Goal: Task Accomplishment & Management: Manage account settings

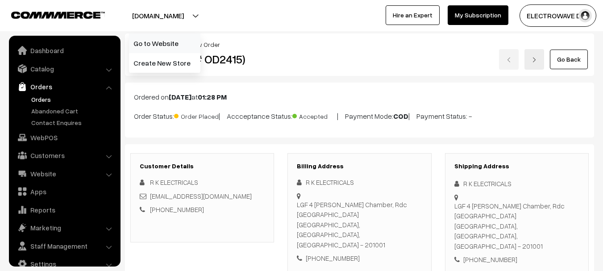
click at [158, 49] on link "Go to Website" at bounding box center [164, 43] width 71 height 20
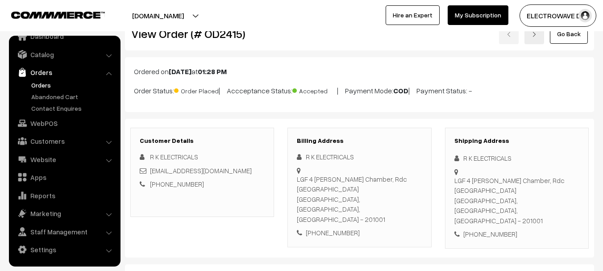
scroll to position [45, 0]
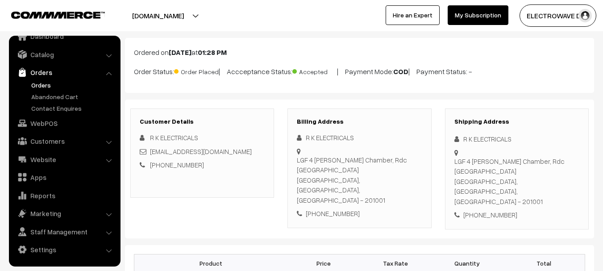
click at [465, 138] on div "R K ELECTRICALS" at bounding box center [517, 139] width 125 height 10
copy div "R"
copy div "R K"
drag, startPoint x: 471, startPoint y: 142, endPoint x: 463, endPoint y: 142, distance: 8.0
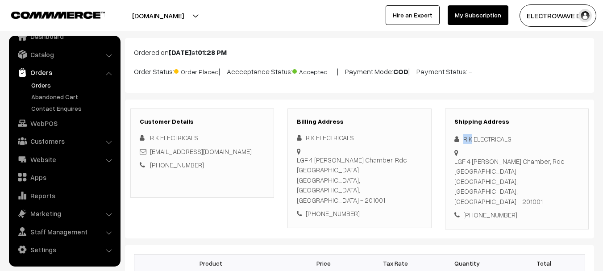
click at [463, 142] on div "R K ELECTRICALS" at bounding box center [517, 139] width 125 height 10
copy div "R K"
click at [490, 140] on div "R K ELECTRICALS" at bounding box center [517, 139] width 125 height 10
copy div "ELECTRICALS"
click at [490, 140] on div "R K ELECTRICALS" at bounding box center [517, 139] width 125 height 10
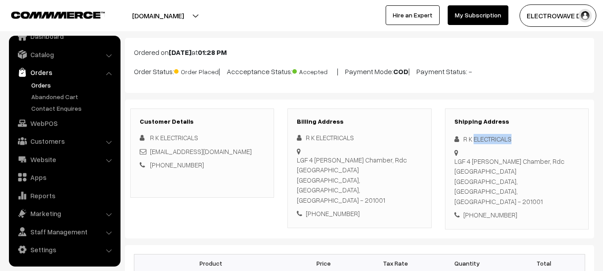
copy link "rkelectricalsplpurchase@gmail.com"
drag, startPoint x: 265, startPoint y: 152, endPoint x: 150, endPoint y: 152, distance: 114.3
click at [150, 152] on div "rkelectricalsplpurchase@gmail.com" at bounding box center [202, 151] width 125 height 10
click at [496, 210] on div "+91 9958949393" at bounding box center [517, 215] width 125 height 10
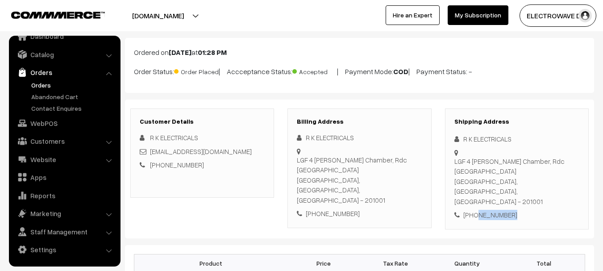
copy div "9958949393"
copy div "R K ELECTRICALS LGF 4 Devika Chamber, Rdc Raj Nagar Ghaziabad"
drag, startPoint x: 463, startPoint y: 139, endPoint x: 486, endPoint y: 172, distance: 41.0
click at [486, 172] on div "Shipping Address R K ELECTRICALS LGF 4 Devika Chamber, Rdc Raj Nagar Ghaziabad …" at bounding box center [517, 169] width 144 height 121
click at [472, 185] on div "LGF 4 Devika Chamber, Rdc Raj Nagar Ghaziabad Ghaziabad, Uttar Pradesh, India -…" at bounding box center [517, 181] width 125 height 50
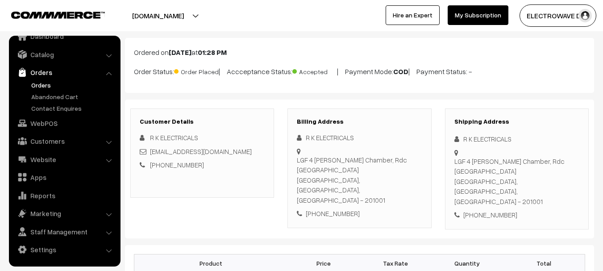
click at [456, 181] on div "LGF 4 Devika Chamber, Rdc Raj Nagar Ghaziabad Ghaziabad, Uttar Pradesh, India -…" at bounding box center [517, 181] width 125 height 50
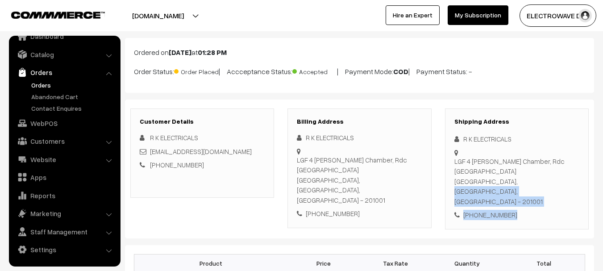
copy div "Ghaziabad, Uttar Pradesh, India - 201001 +91 9958949393"
drag, startPoint x: 455, startPoint y: 181, endPoint x: 529, endPoint y: 198, distance: 75.6
click at [529, 198] on div "Shipping Address R K ELECTRICALS LGF 4 Devika Chamber, Rdc Raj Nagar Ghaziabad …" at bounding box center [517, 169] width 144 height 121
click at [551, 179] on div "LGF 4 Devika Chamber, Rdc Raj Nagar Ghaziabad Ghaziabad, Uttar Pradesh, India -…" at bounding box center [517, 181] width 125 height 50
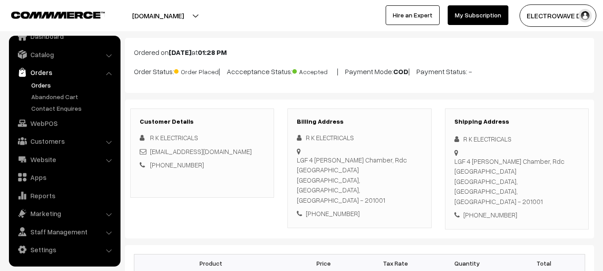
click at [551, 179] on div "LGF 4 Devika Chamber, Rdc Raj Nagar Ghaziabad Ghaziabad, Uttar Pradesh, India -…" at bounding box center [517, 181] width 125 height 50
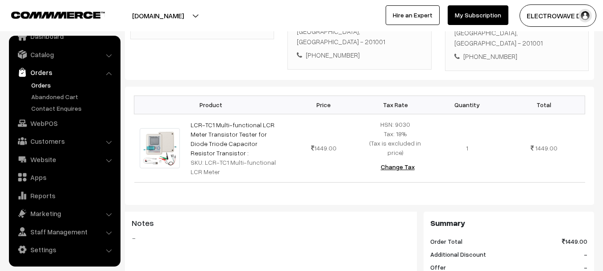
scroll to position [223, 0]
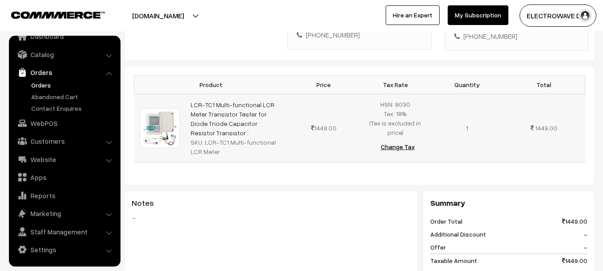
copy tr "LCR-TC1 Multi-functional LCR Meter Transistor Tester for Diode Triode Capacitor…"
drag, startPoint x: 271, startPoint y: 109, endPoint x: 180, endPoint y: 90, distance: 92.9
click at [180, 94] on tr "LCR-TC1 Multi-functional LCR Meter Transistor Tester for Diode Triode Capacitor…" at bounding box center [359, 128] width 451 height 68
copy div "LCR-TC1 Multi-functional LCR Meter"
drag, startPoint x: 203, startPoint y: 120, endPoint x: 209, endPoint y: 132, distance: 13.2
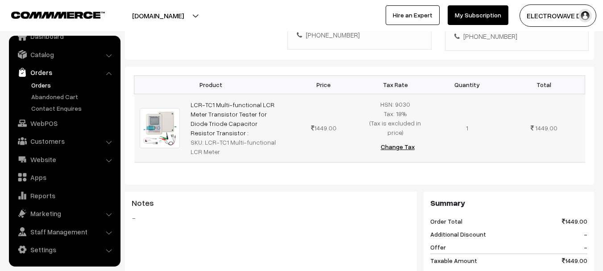
click at [209, 132] on td "LCR-TC1 Multi-functional LCR Meter Transistor Tester for Diode Triode Capacitor…" at bounding box center [236, 128] width 103 height 68
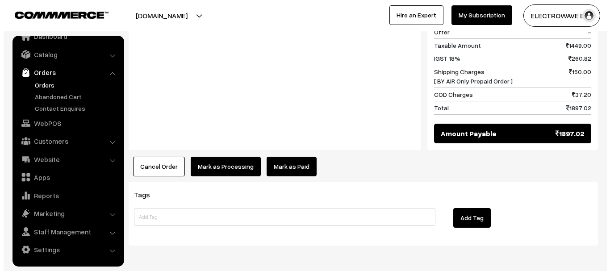
scroll to position [447, 0]
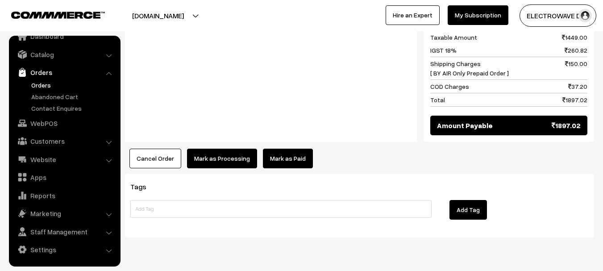
click at [221, 149] on button "Mark as Processing" at bounding box center [222, 159] width 70 height 20
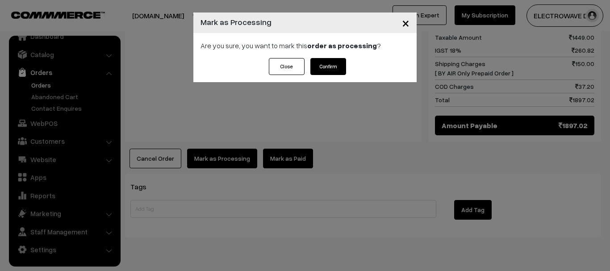
click at [330, 66] on button "Confirm" at bounding box center [328, 66] width 36 height 17
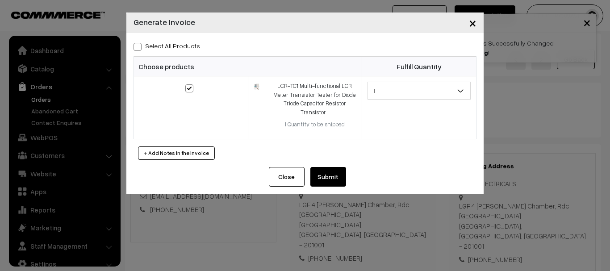
click at [331, 176] on button "Submit" at bounding box center [328, 177] width 36 height 20
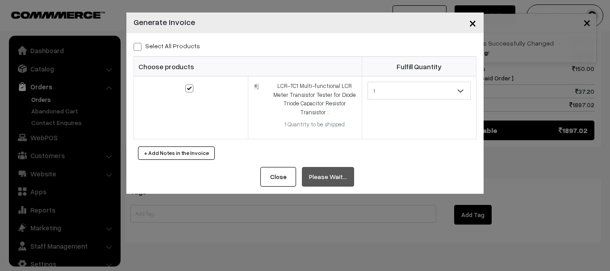
scroll to position [14, 0]
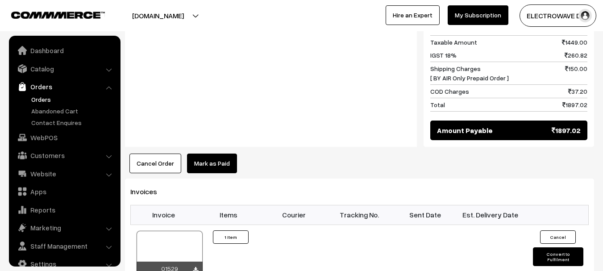
scroll to position [14, 0]
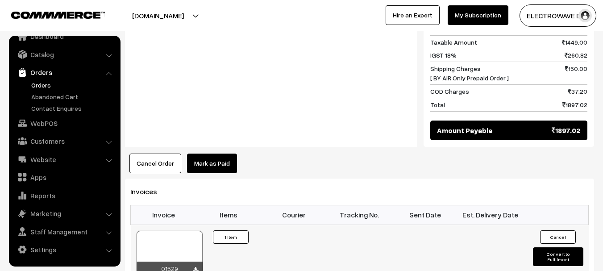
click at [166, 231] on div at bounding box center [170, 253] width 66 height 45
click at [184, 231] on div at bounding box center [170, 253] width 66 height 45
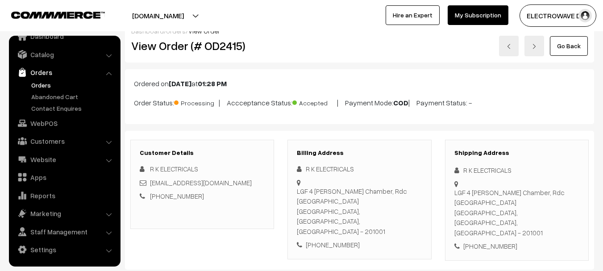
scroll to position [0, 0]
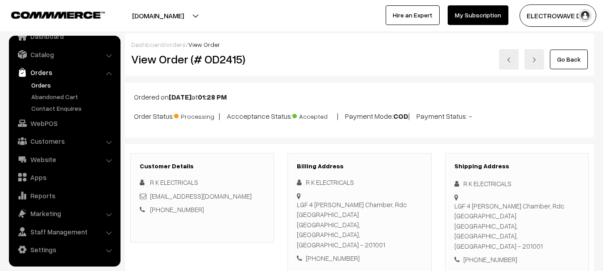
click at [220, 63] on h2 "View Order (# OD2415)" at bounding box center [202, 59] width 143 height 14
copy h2 "OD2415"
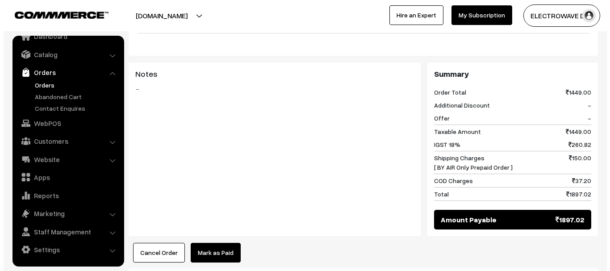
scroll to position [491, 0]
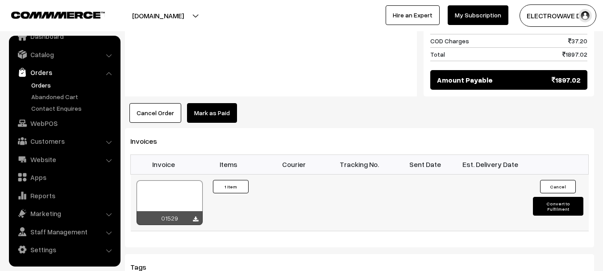
click at [556, 197] on button "Convert to Fulfilment" at bounding box center [558, 206] width 50 height 19
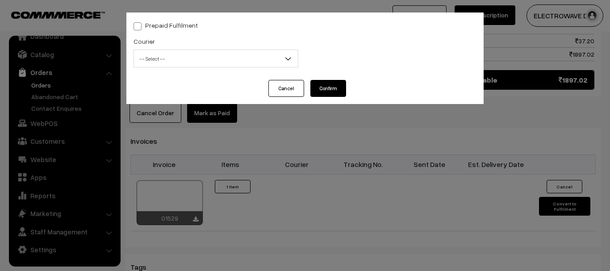
click at [154, 57] on span "-- Select --" at bounding box center [216, 59] width 164 height 16
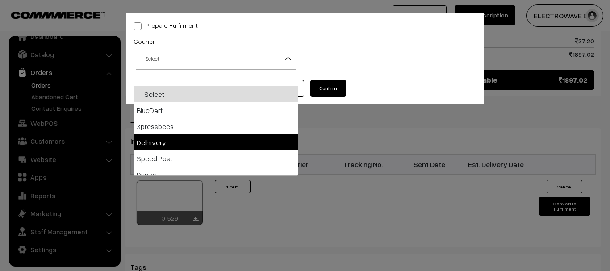
drag, startPoint x: 196, startPoint y: 138, endPoint x: 196, endPoint y: 123, distance: 15.2
select select "4"
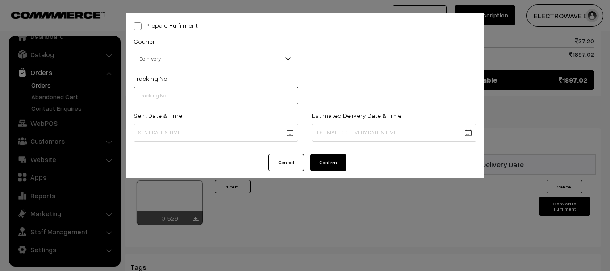
click at [203, 100] on input "text" at bounding box center [216, 96] width 165 height 18
paste input "22679034193610"
type input "22679034193610"
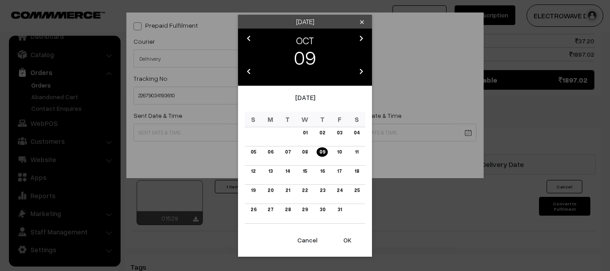
click at [350, 246] on button "OK" at bounding box center [348, 240] width 36 height 20
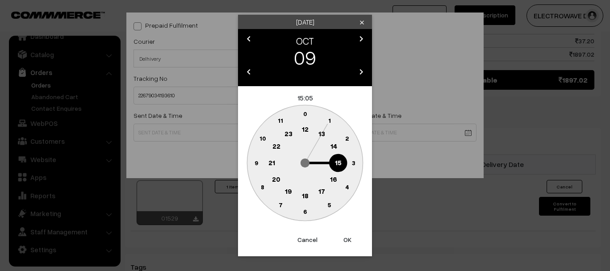
click at [350, 245] on button "OK" at bounding box center [348, 240] width 36 height 20
type input "09-10-2025 15:05"
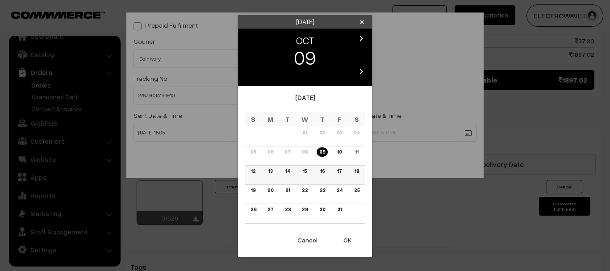
click at [271, 170] on link "13" at bounding box center [270, 171] width 9 height 9
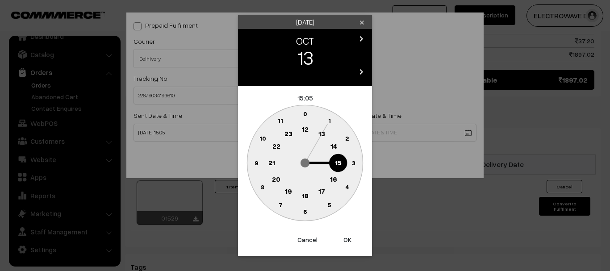
click at [344, 236] on button "OK" at bounding box center [348, 240] width 36 height 20
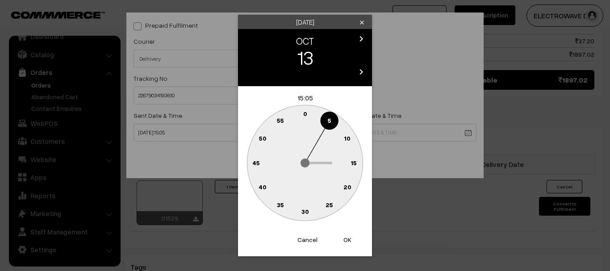
click at [344, 236] on button "OK" at bounding box center [348, 240] width 36 height 20
type input "13-10-2025 15:05"
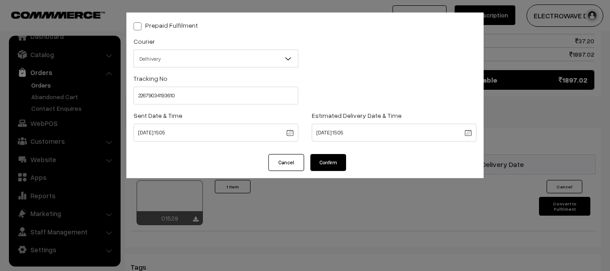
click at [336, 167] on button "Confirm" at bounding box center [328, 162] width 36 height 17
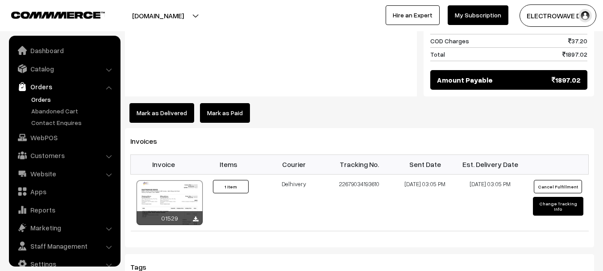
scroll to position [14, 0]
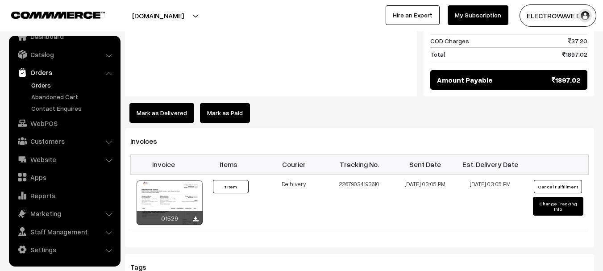
click at [35, 87] on link "Orders" at bounding box center [73, 84] width 88 height 9
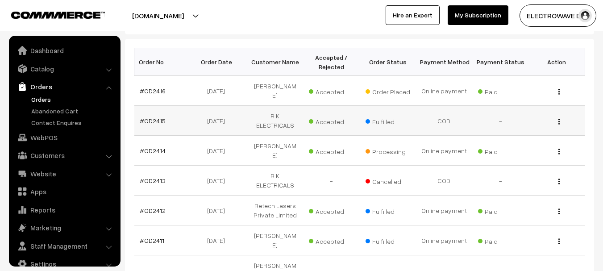
scroll to position [14, 0]
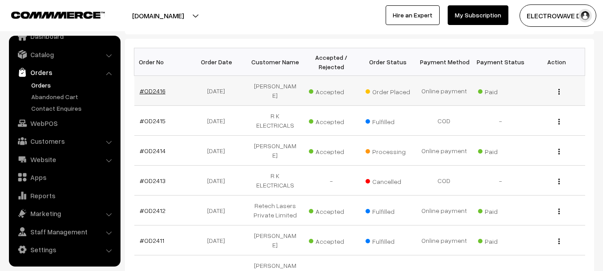
click at [147, 88] on link "#OD2416" at bounding box center [153, 91] width 26 height 8
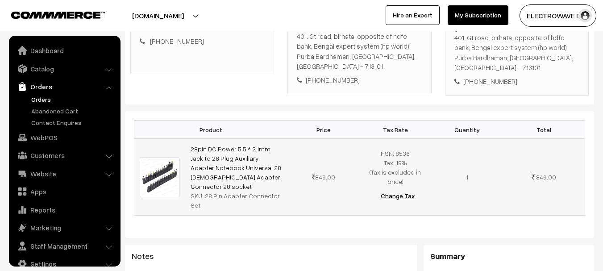
scroll to position [14, 0]
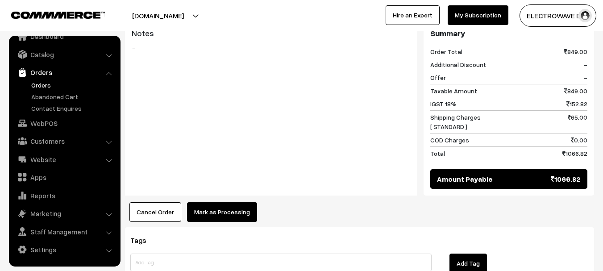
click at [219, 213] on button "Mark as Processing" at bounding box center [222, 212] width 70 height 20
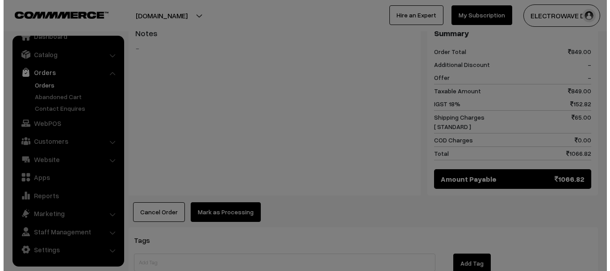
scroll to position [392, 0]
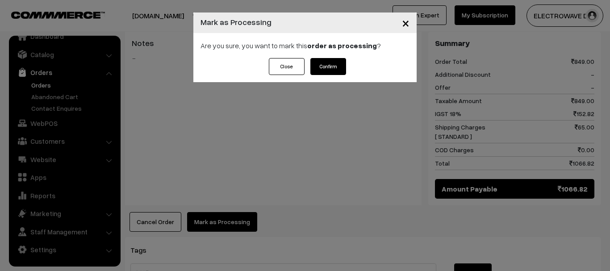
click at [324, 69] on button "Confirm" at bounding box center [328, 66] width 36 height 17
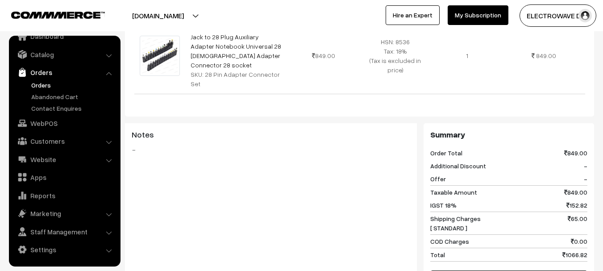
scroll to position [357, 0]
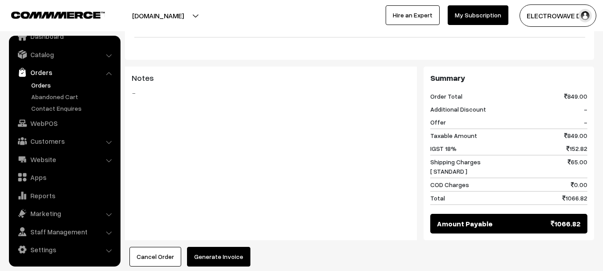
click at [221, 230] on div "Product Price Tax Rate Quantity Total 28pin DC Power 5.5 * 2.1mm Jack to 28 Plu…" at bounding box center [359, 100] width 469 height 334
click at [221, 247] on button "Generate Invoice" at bounding box center [218, 257] width 63 height 20
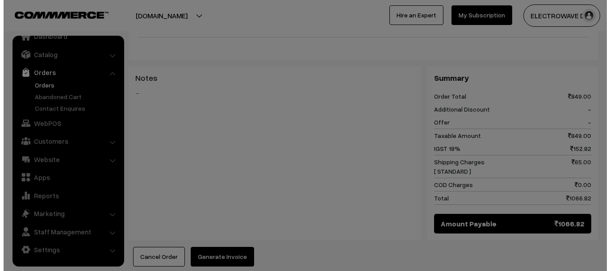
scroll to position [347, 0]
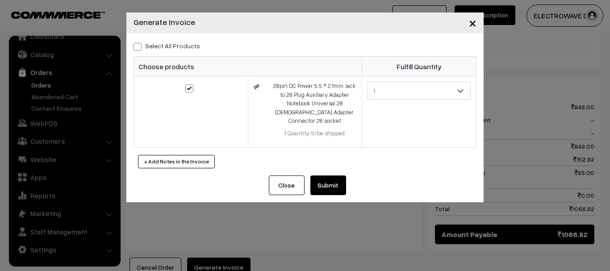
click at [338, 175] on button "Submit" at bounding box center [328, 185] width 36 height 20
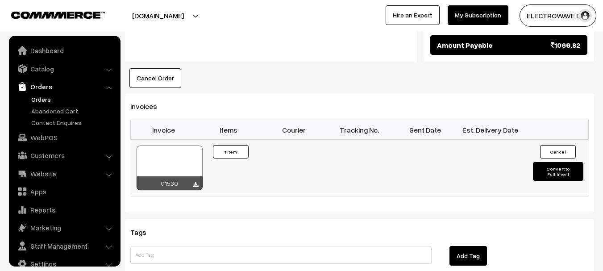
scroll to position [14, 0]
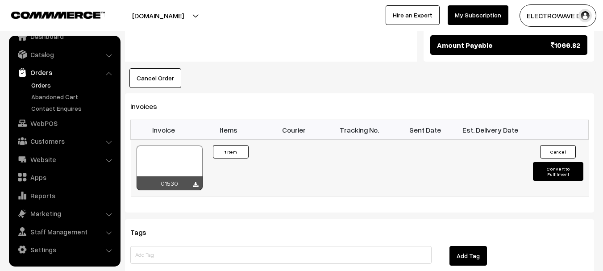
click at [186, 146] on div at bounding box center [170, 168] width 66 height 45
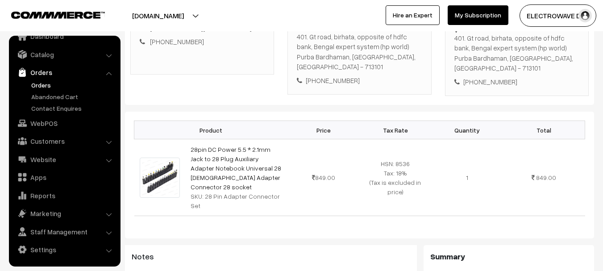
scroll to position [134, 0]
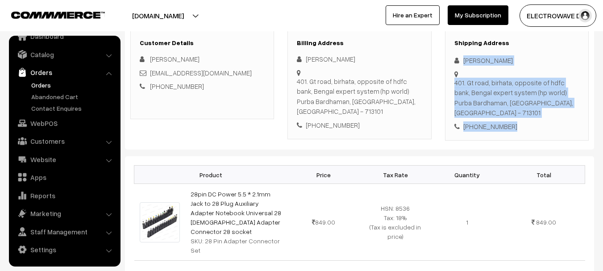
copy div "[PERSON_NAME] 401. Gt road, birhata, opposite of hdfc bank, Bengal expert syste…"
drag, startPoint x: 459, startPoint y: 55, endPoint x: 513, endPoint y: 131, distance: 92.7
click at [513, 131] on div "Shipping Address [PERSON_NAME] 401. Gt road, birhata, opposite of hdfc bank, Be…" at bounding box center [517, 85] width 144 height 111
click at [464, 116] on div "401. Gt road, birhata, opposite of hdfc bank, Bengal expert system (hp world) P…" at bounding box center [517, 98] width 125 height 40
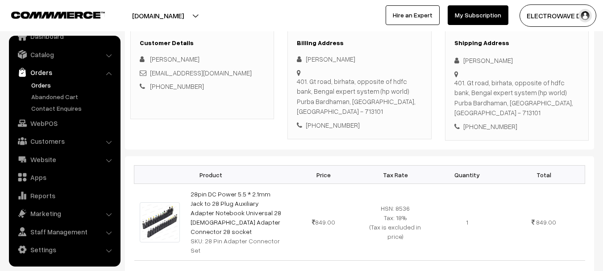
click at [464, 116] on div "401. Gt road, birhata, opposite of hdfc bank, Bengal expert system (hp world) P…" at bounding box center [517, 98] width 125 height 40
click at [50, 85] on link "Orders" at bounding box center [73, 84] width 88 height 9
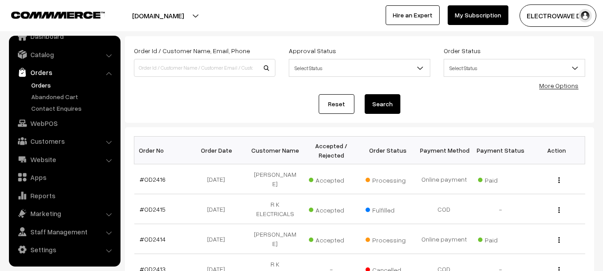
scroll to position [45, 0]
click at [36, 85] on link "Orders" at bounding box center [73, 84] width 88 height 9
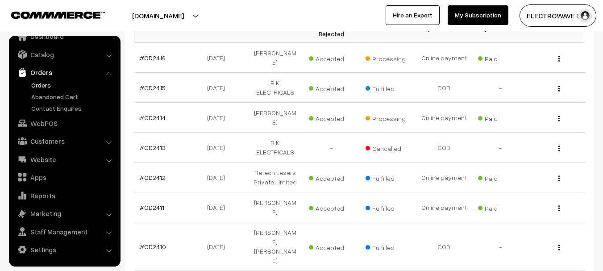
scroll to position [89, 0]
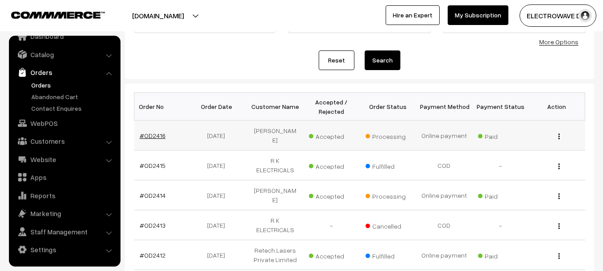
click at [154, 133] on link "#OD2416" at bounding box center [153, 136] width 26 height 8
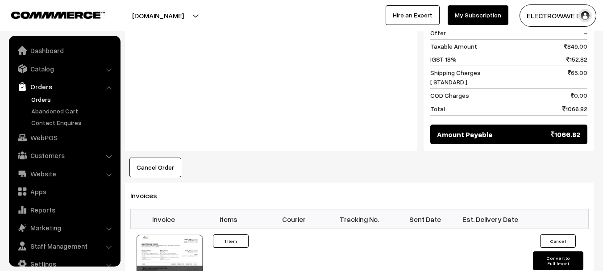
scroll to position [14, 0]
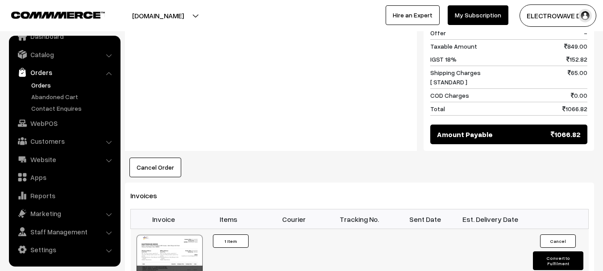
click at [173, 229] on td "01530" at bounding box center [164, 257] width 66 height 57
click at [181, 235] on div at bounding box center [170, 257] width 66 height 45
click at [46, 84] on link "Orders" at bounding box center [73, 84] width 88 height 9
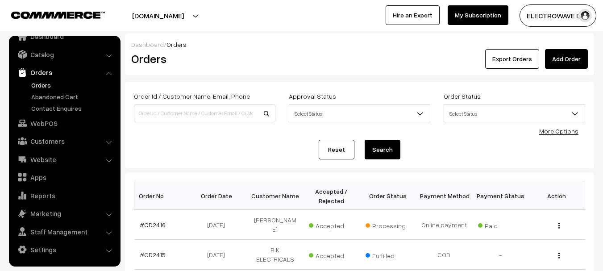
click at [42, 85] on link "Orders" at bounding box center [73, 84] width 88 height 9
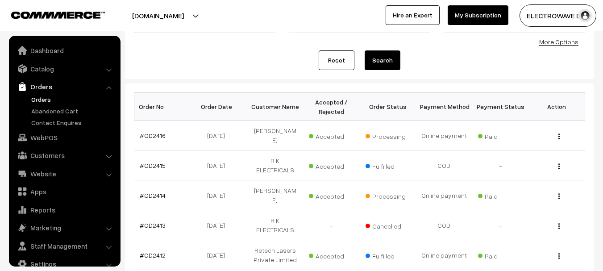
scroll to position [14, 0]
